Goal: Task Accomplishment & Management: Use online tool/utility

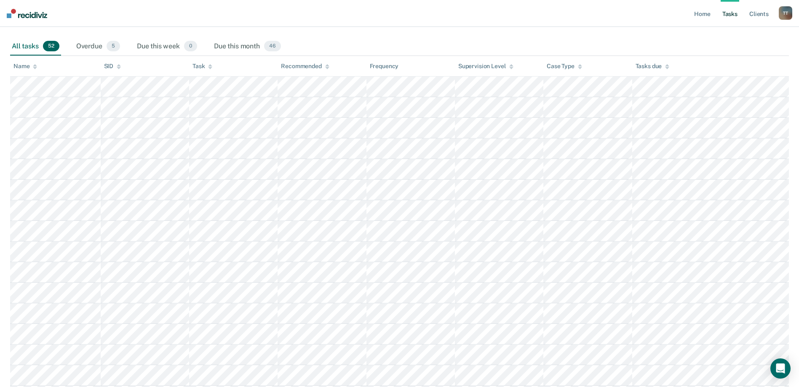
scroll to position [126, 0]
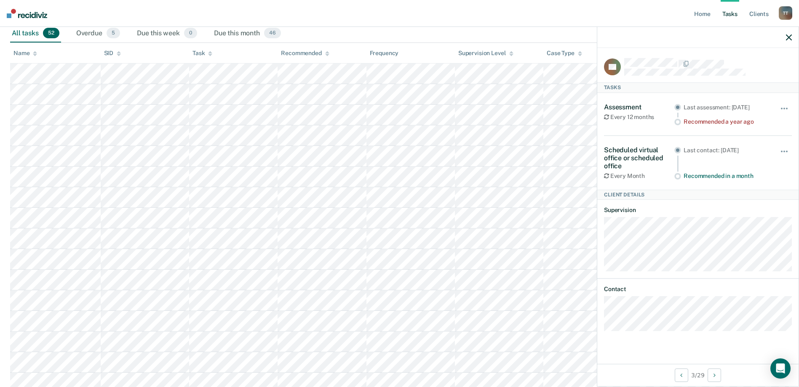
click at [789, 38] on icon "button" at bounding box center [789, 38] width 6 height 6
